Goal: Find specific page/section: Find specific page/section

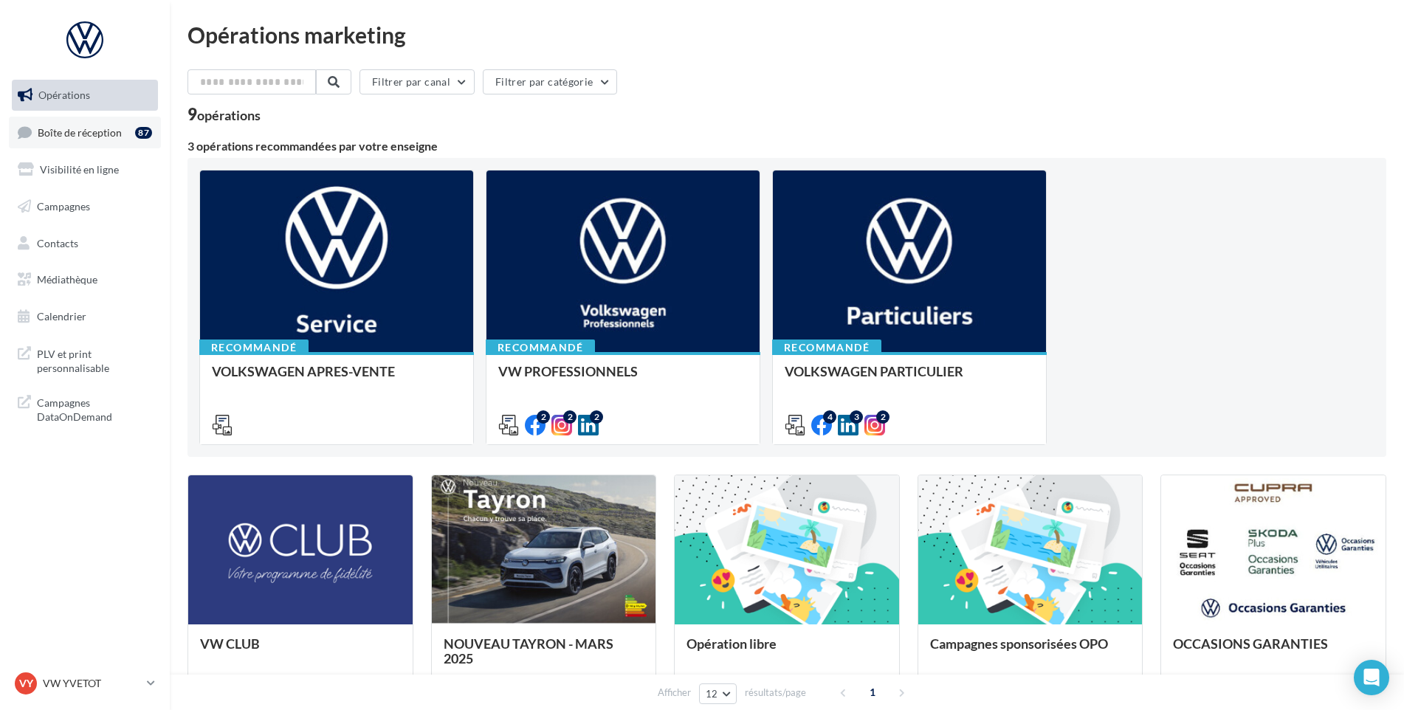
click at [139, 124] on div "87" at bounding box center [146, 132] width 23 height 21
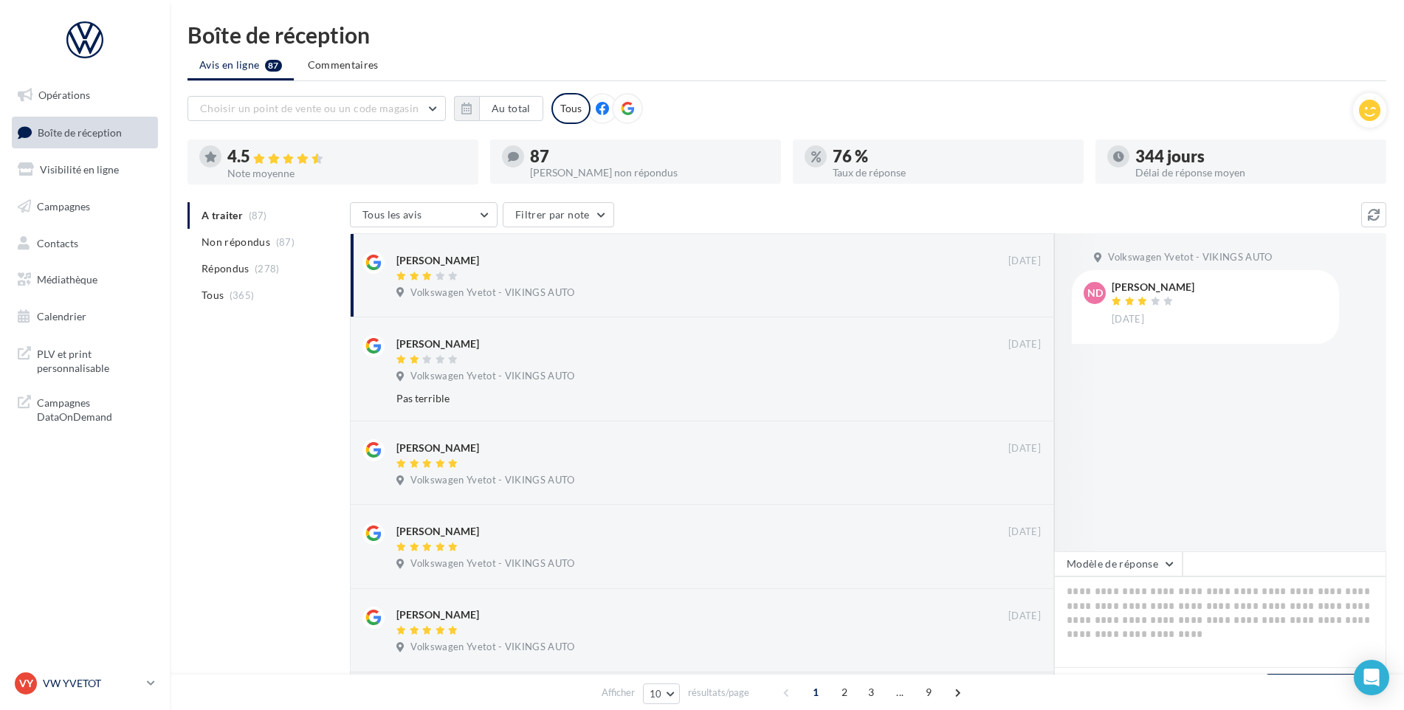
click at [44, 677] on p "VW YVETOT" at bounding box center [92, 683] width 98 height 15
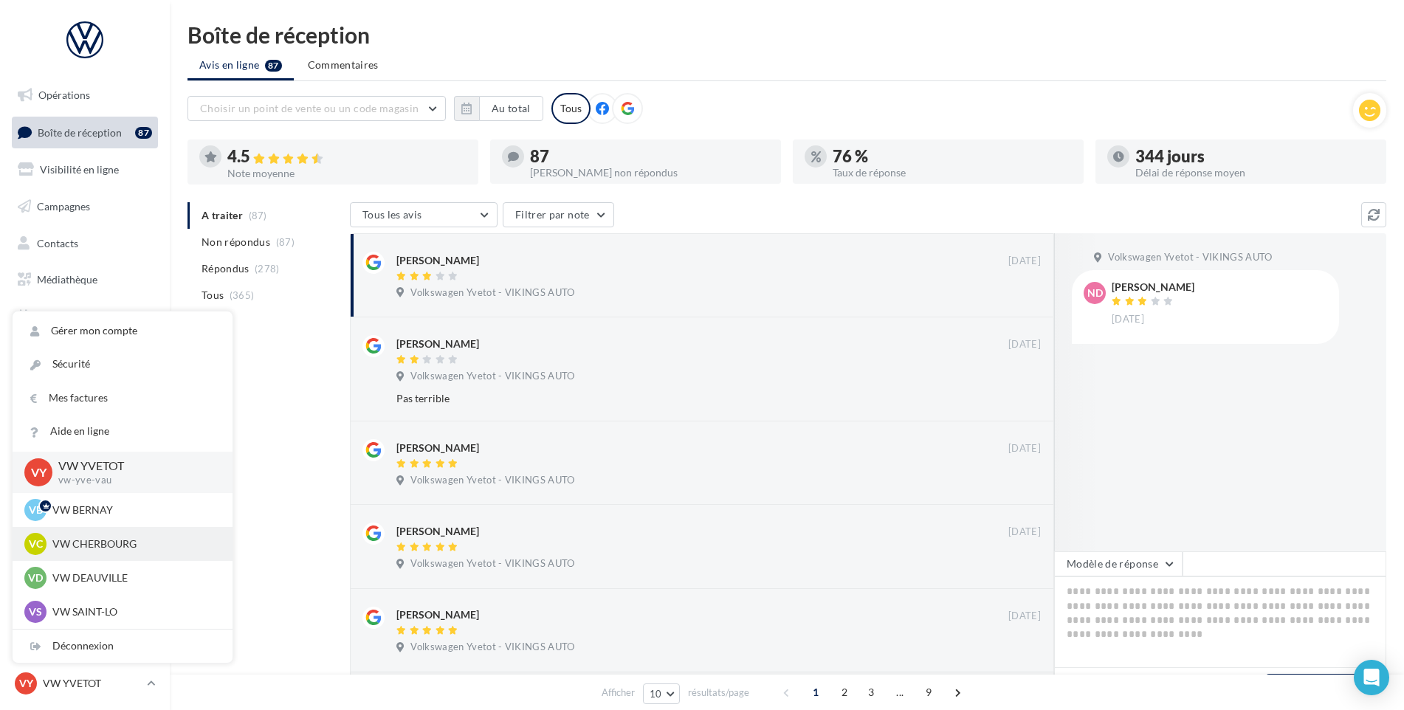
click at [122, 544] on p "VW CHERBOURG" at bounding box center [133, 543] width 162 height 15
